Goal: Transaction & Acquisition: Purchase product/service

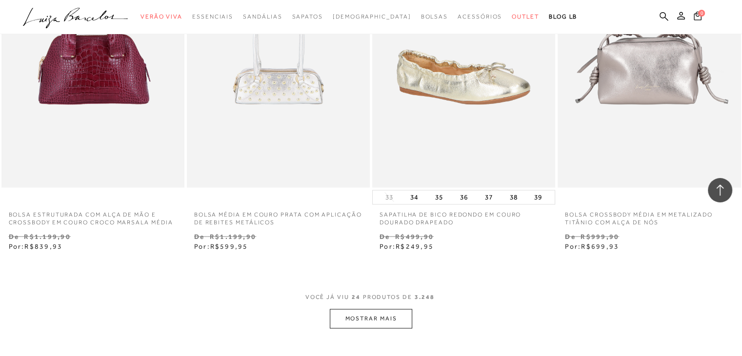
scroll to position [1994, 0]
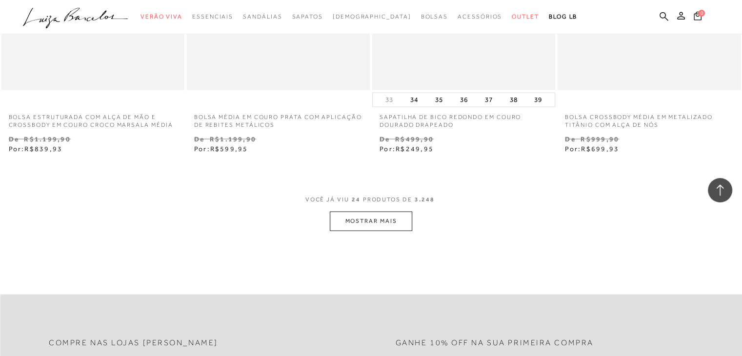
click at [381, 221] on button "MOSTRAR MAIS" at bounding box center [371, 221] width 82 height 19
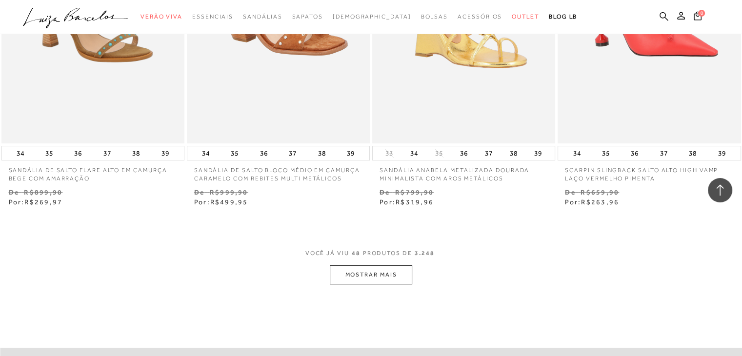
scroll to position [4092, 0]
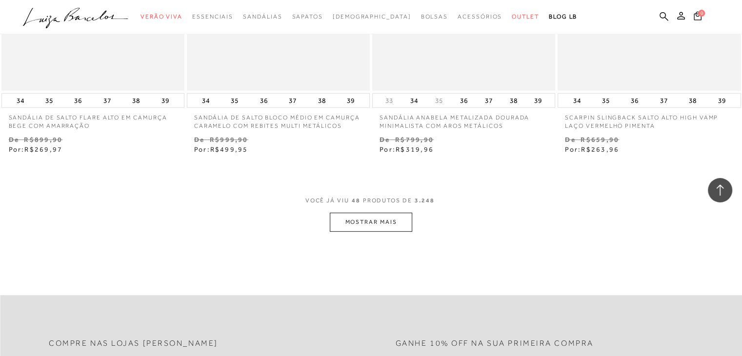
click at [350, 225] on button "MOSTRAR MAIS" at bounding box center [371, 222] width 82 height 19
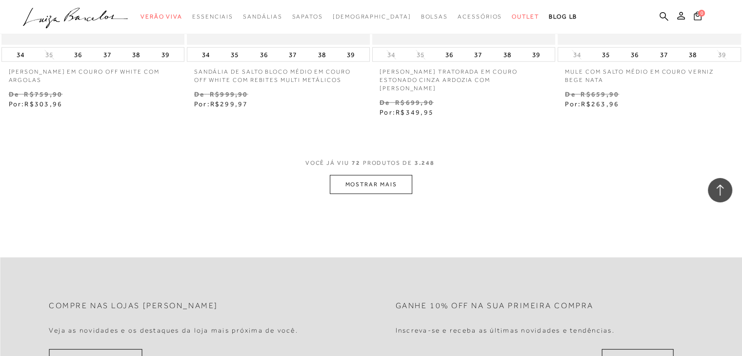
scroll to position [6238, 0]
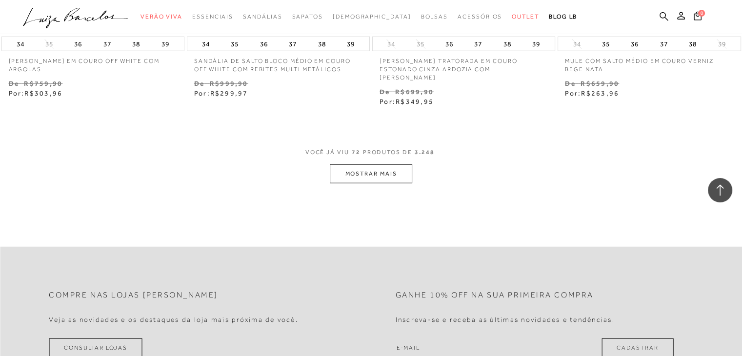
click at [363, 170] on button "MOSTRAR MAIS" at bounding box center [371, 173] width 82 height 19
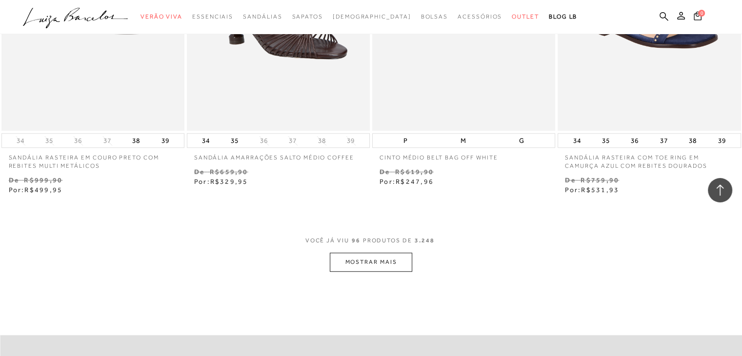
scroll to position [8336, 0]
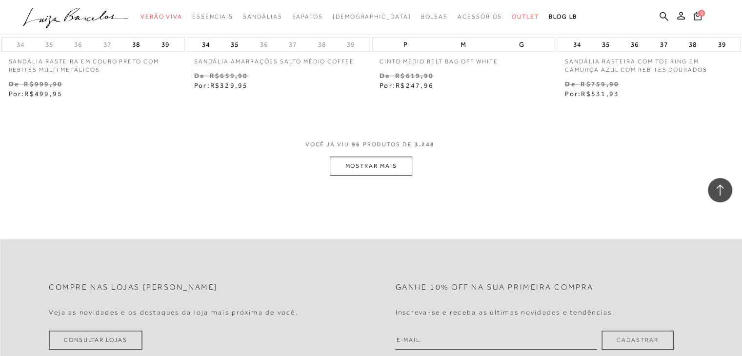
click at [340, 157] on button "MOSTRAR MAIS" at bounding box center [371, 166] width 82 height 19
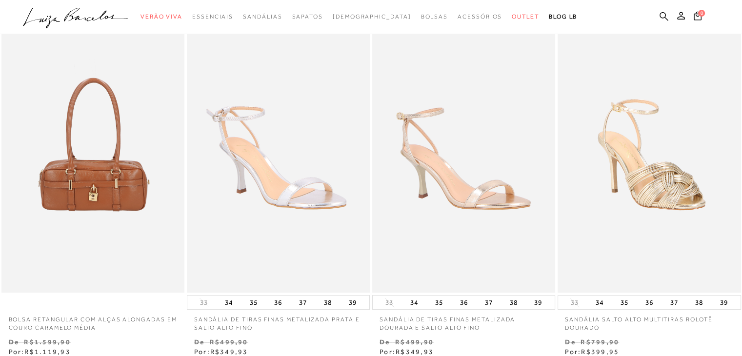
scroll to position [0, 0]
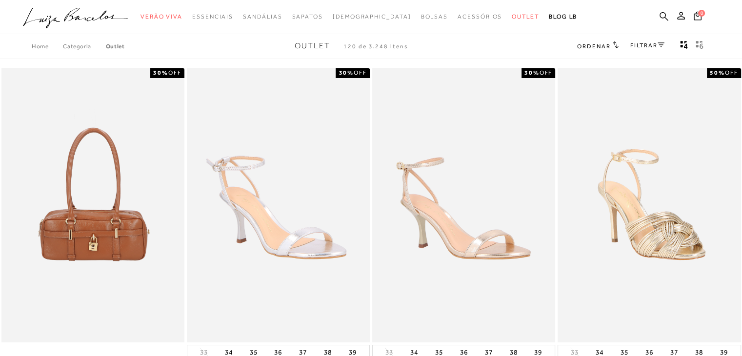
click at [662, 47] on link "FILTRAR" at bounding box center [647, 45] width 34 height 7
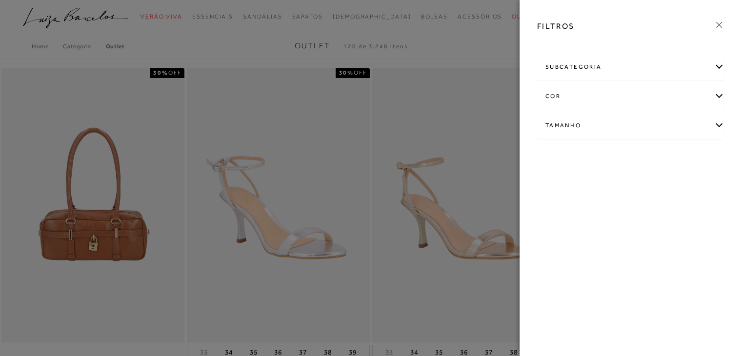
click at [721, 127] on div "Tamanho" at bounding box center [631, 126] width 186 height 26
click at [591, 209] on span "36" at bounding box center [589, 208] width 14 height 7
click at [590, 209] on input "36" at bounding box center [585, 210] width 10 height 10
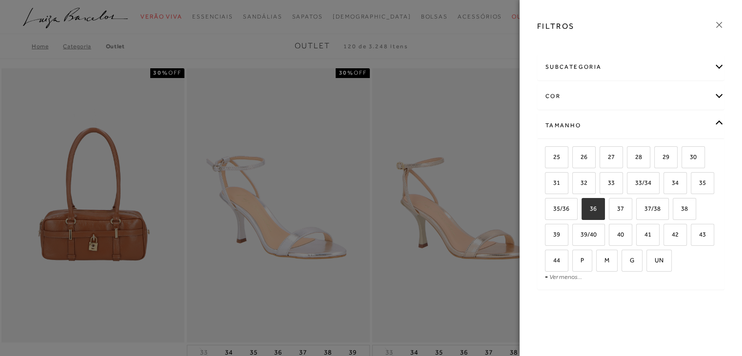
checkbox input "true"
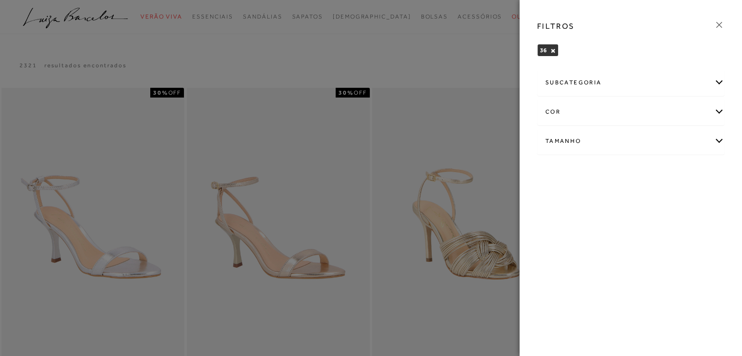
click at [720, 28] on icon at bounding box center [719, 25] width 11 height 11
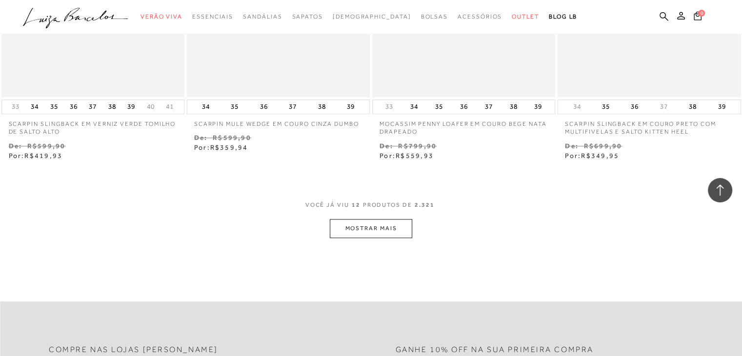
scroll to position [963, 0]
click at [374, 229] on button "MOSTRAR MAIS" at bounding box center [371, 227] width 82 height 19
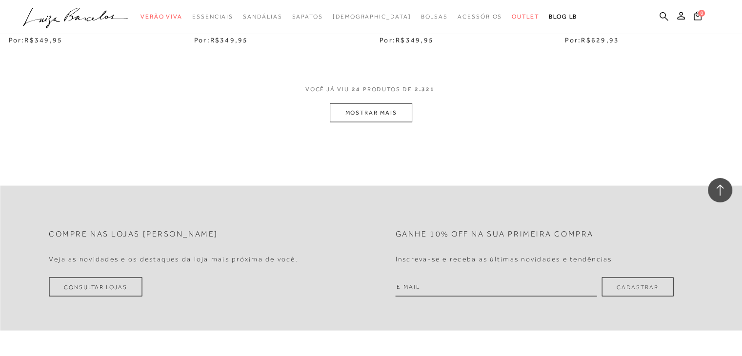
scroll to position [2134, 0]
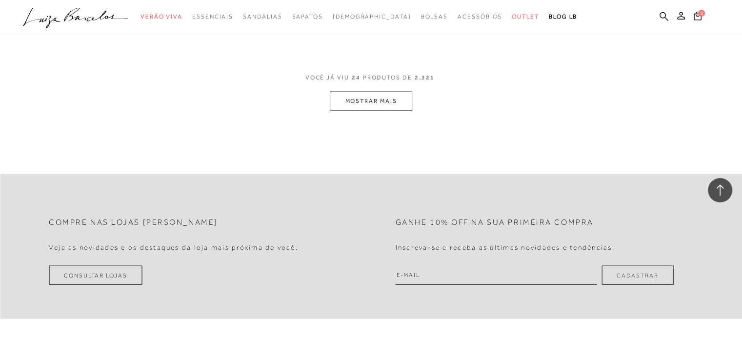
click at [353, 102] on button "MOSTRAR MAIS" at bounding box center [371, 101] width 82 height 19
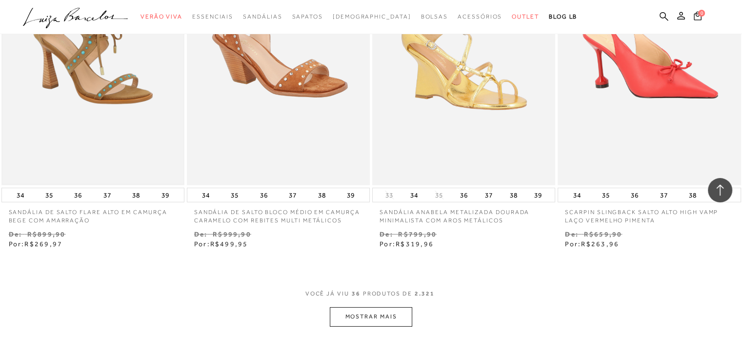
scroll to position [3061, 0]
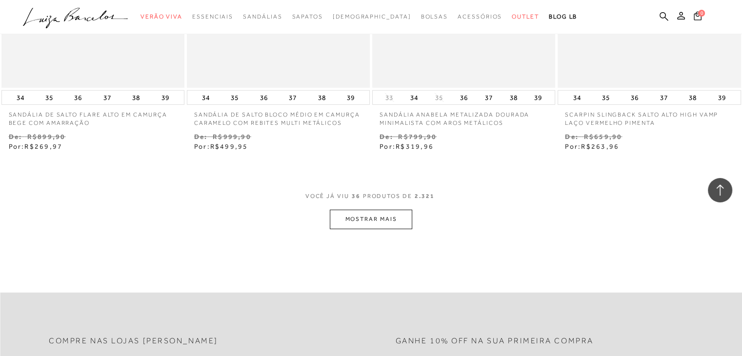
click at [381, 220] on button "MOSTRAR MAIS" at bounding box center [371, 219] width 82 height 19
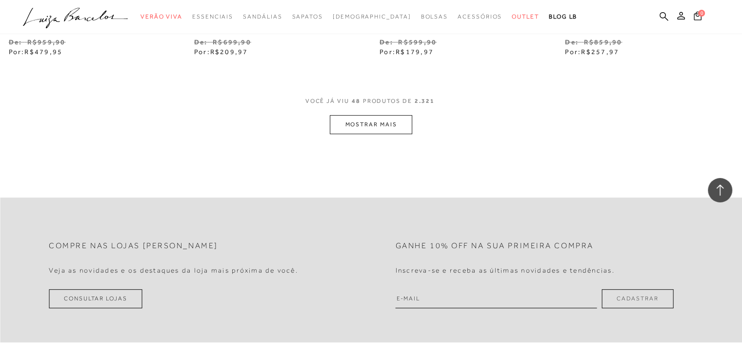
scroll to position [4232, 0]
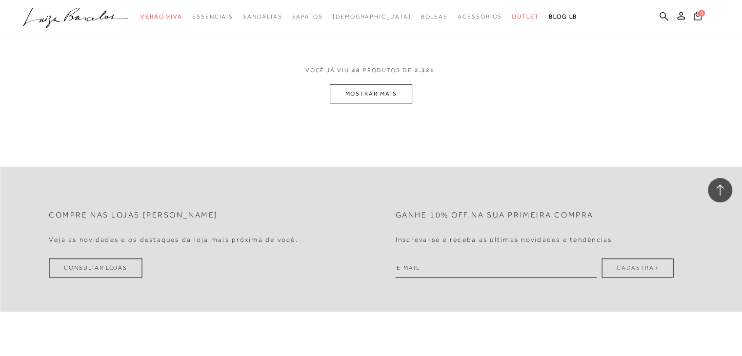
click at [382, 92] on button "MOSTRAR MAIS" at bounding box center [371, 93] width 82 height 19
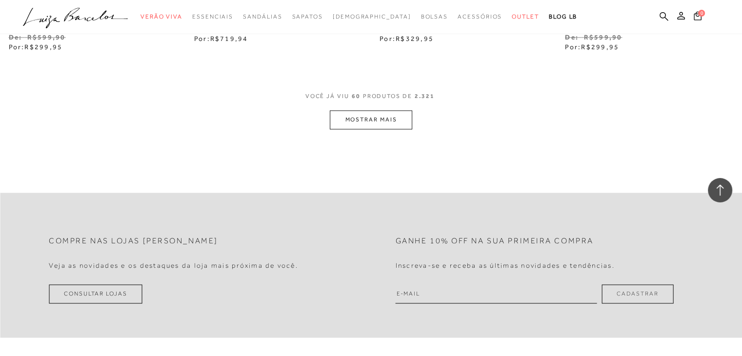
scroll to position [5256, 0]
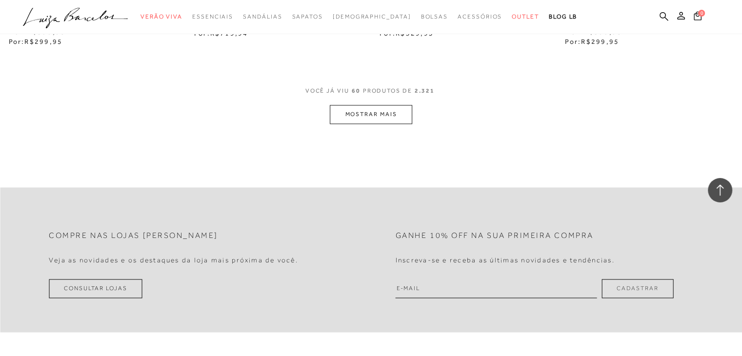
click at [391, 118] on button "MOSTRAR MAIS" at bounding box center [371, 114] width 82 height 19
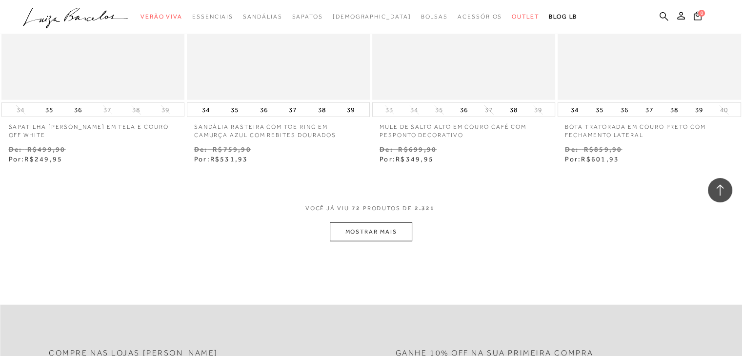
scroll to position [6232, 0]
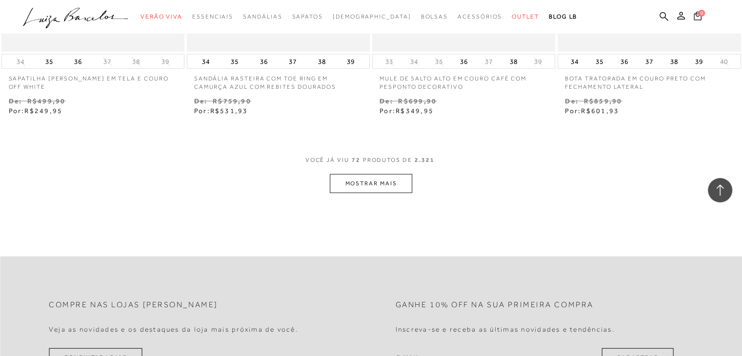
click at [371, 180] on button "MOSTRAR MAIS" at bounding box center [371, 183] width 82 height 19
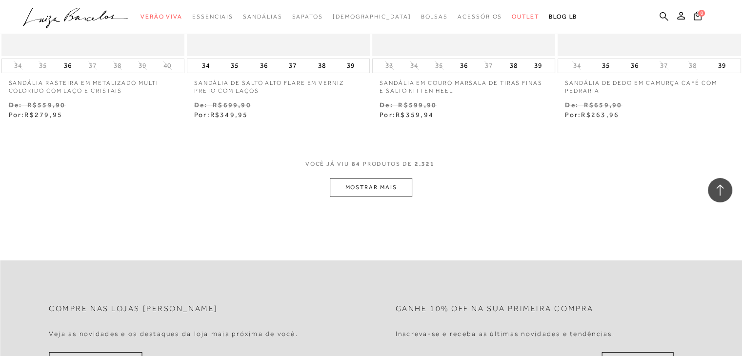
scroll to position [7293, 0]
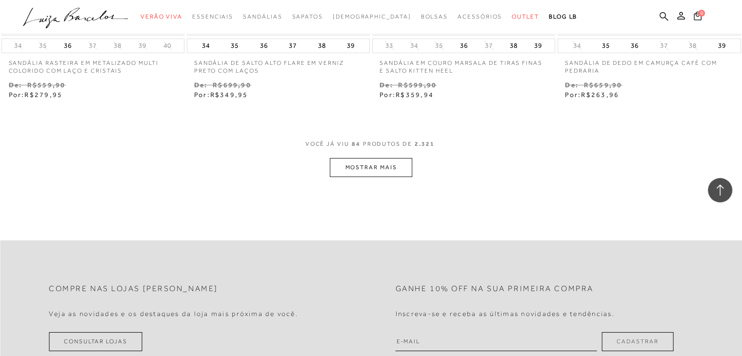
click at [401, 173] on button "MOSTRAR MAIS" at bounding box center [371, 167] width 82 height 19
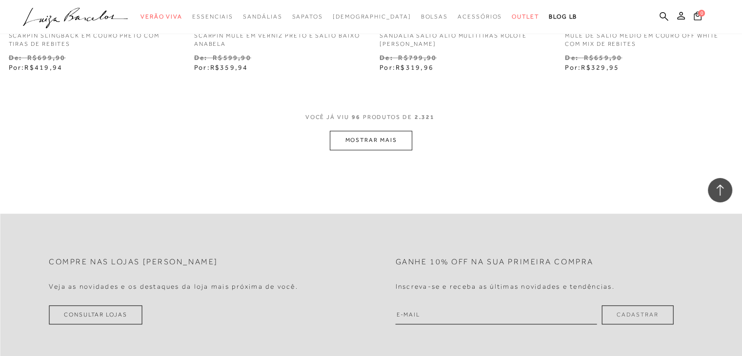
scroll to position [8366, 0]
click at [362, 139] on button "MOSTRAR MAIS" at bounding box center [371, 139] width 82 height 19
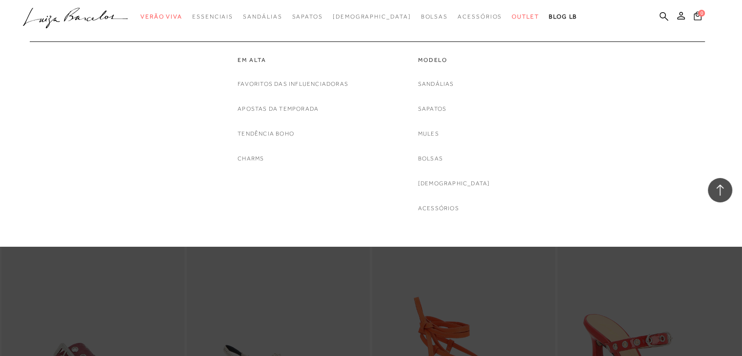
scroll to position [9049, 0]
